Goal: Task Accomplishment & Management: Use online tool/utility

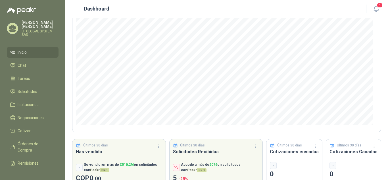
scroll to position [76, 0]
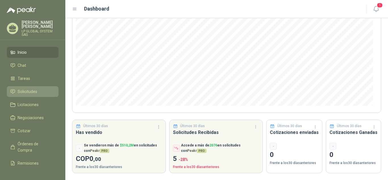
click at [33, 90] on span "Solicitudes" at bounding box center [28, 91] width 20 height 6
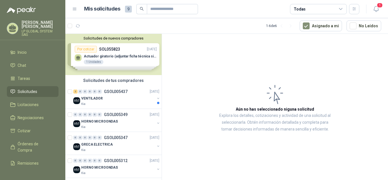
click at [135, 57] on div "Solicitudes de nuevos compradores Por cotizar SOL055823 [DATE] Actuador girator…" at bounding box center [113, 54] width 96 height 41
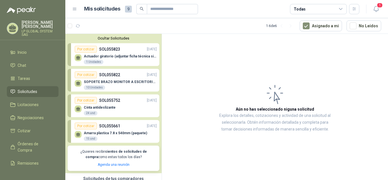
click at [122, 56] on p "Actuador giratorio (adjuntar ficha técnica si es diferente a festo)" at bounding box center [120, 56] width 73 height 4
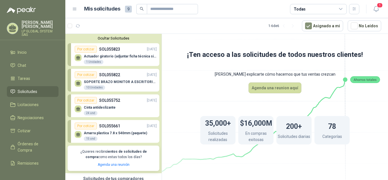
click at [133, 58] on p "Actuador giratorio (adjuntar ficha técnica si es diferente a festo)" at bounding box center [120, 56] width 73 height 4
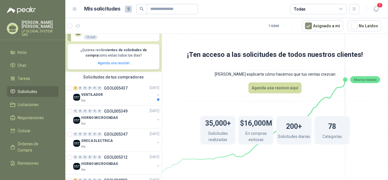
scroll to position [114, 0]
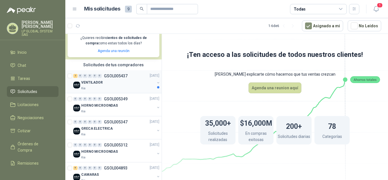
click at [123, 80] on div "VENTILADOR" at bounding box center [118, 82] width 74 height 7
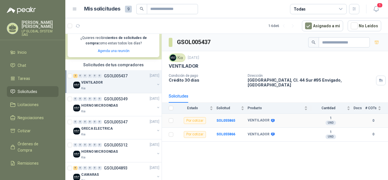
click at [330, 116] on b "1" at bounding box center [330, 118] width 39 height 5
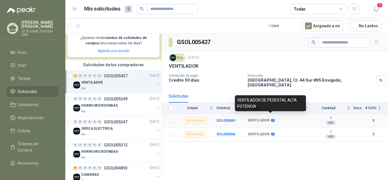
click at [271, 119] on icon at bounding box center [273, 120] width 4 height 3
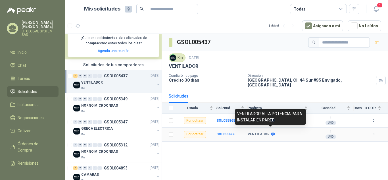
click at [273, 133] on icon at bounding box center [273, 134] width 4 height 3
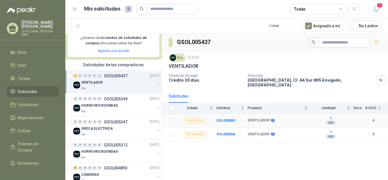
click at [196, 117] on div "Por cotizar" at bounding box center [195, 120] width 22 height 7
click at [226, 119] on b "SOL055865" at bounding box center [226, 121] width 19 height 4
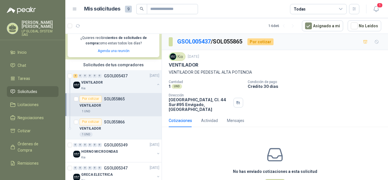
click at [218, 121] on div "Cotizaciones Actividad Mensajes" at bounding box center [207, 120] width 76 height 13
click at [213, 122] on div "Actividad" at bounding box center [209, 120] width 17 height 6
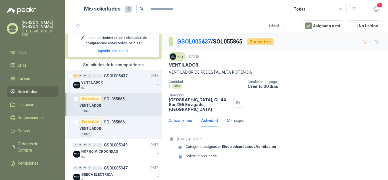
click at [185, 118] on div "Cotizaciones" at bounding box center [180, 120] width 23 height 6
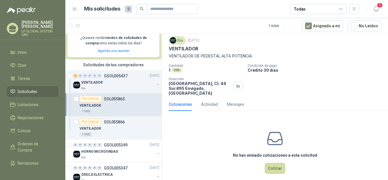
scroll to position [22, 0]
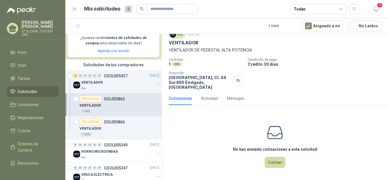
click at [271, 124] on icon at bounding box center [275, 133] width 18 height 18
click at [271, 161] on button "Cotizar" at bounding box center [275, 162] width 20 height 11
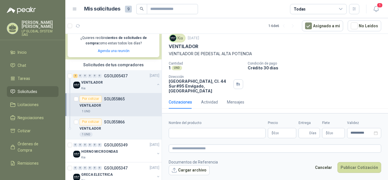
scroll to position [18, 0]
click at [216, 133] on input "Nombre del producto" at bounding box center [217, 133] width 97 height 10
click at [216, 136] on input "Nombre del producto" at bounding box center [217, 133] width 97 height 10
click at [210, 101] on div "Actividad" at bounding box center [209, 102] width 17 height 6
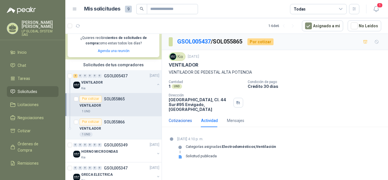
click at [176, 122] on div "Cotizaciones" at bounding box center [180, 120] width 23 height 6
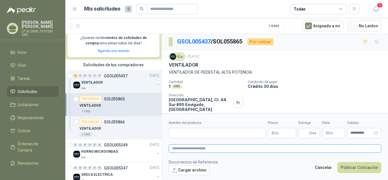
click at [222, 151] on textarea at bounding box center [275, 148] width 213 height 8
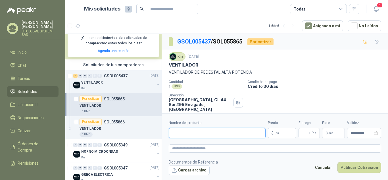
click at [204, 133] on input "Nombre del producto" at bounding box center [217, 133] width 97 height 10
